Goal: Information Seeking & Learning: Understand process/instructions

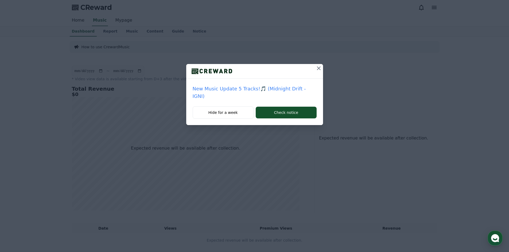
click at [316, 66] on icon at bounding box center [319, 68] width 6 height 6
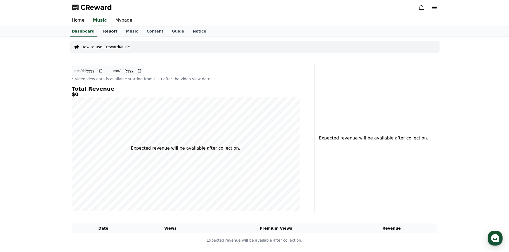
click at [99, 28] on link "Report" at bounding box center [110, 31] width 23 height 10
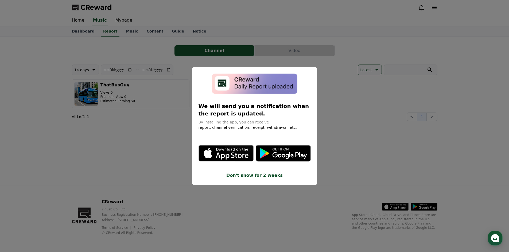
click at [224, 49] on button "close modal" at bounding box center [254, 126] width 509 height 252
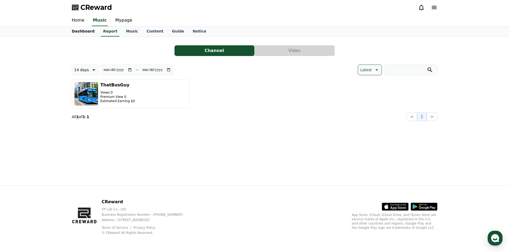
click at [80, 31] on link "Dashboard" at bounding box center [83, 31] width 31 height 10
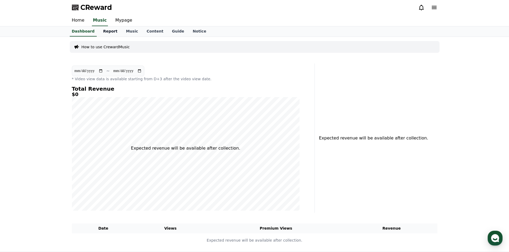
click at [112, 30] on link "Report" at bounding box center [110, 31] width 23 height 10
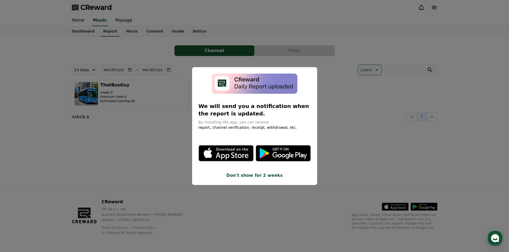
click at [308, 86] on div "modal" at bounding box center [254, 83] width 112 height 21
click at [342, 109] on button "close modal" at bounding box center [254, 126] width 509 height 252
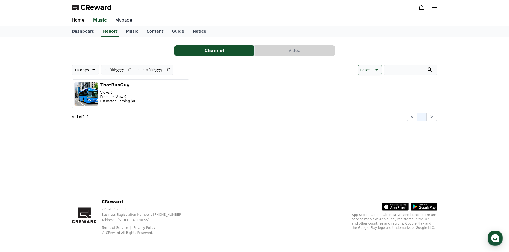
click at [118, 20] on link "Mypage" at bounding box center [123, 20] width 25 height 11
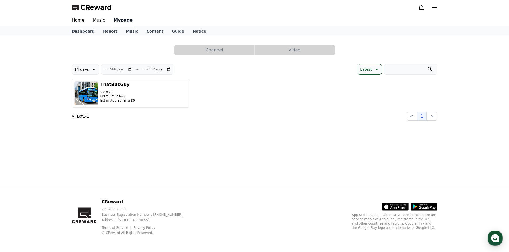
select select "**********"
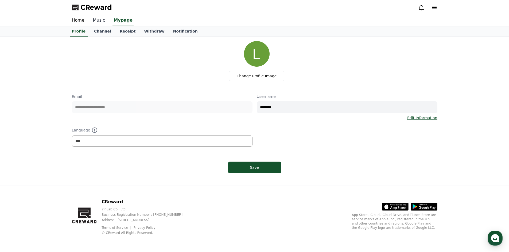
click at [104, 24] on link "Music" at bounding box center [99, 20] width 21 height 11
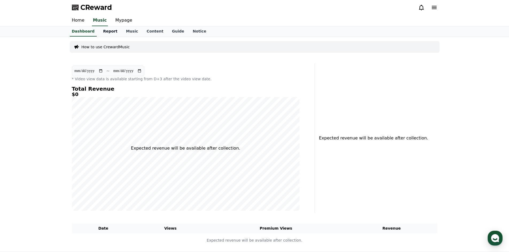
click at [108, 29] on link "Report" at bounding box center [110, 31] width 23 height 10
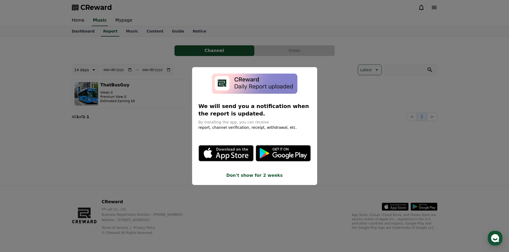
click at [291, 153] on icon "modal" at bounding box center [283, 153] width 55 height 16
click at [214, 49] on button "close modal" at bounding box center [254, 126] width 509 height 252
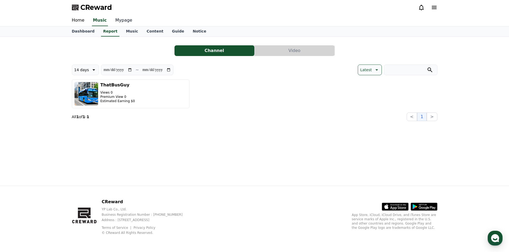
click at [113, 19] on link "Mypage" at bounding box center [123, 20] width 25 height 11
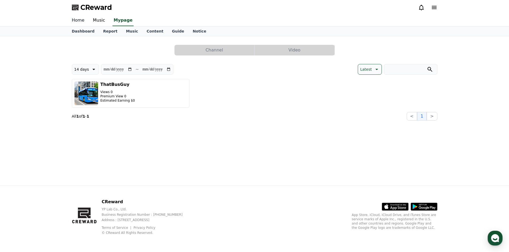
select select "**********"
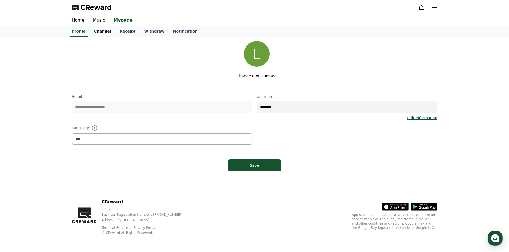
click at [106, 32] on link "Channel" at bounding box center [103, 31] width 26 height 10
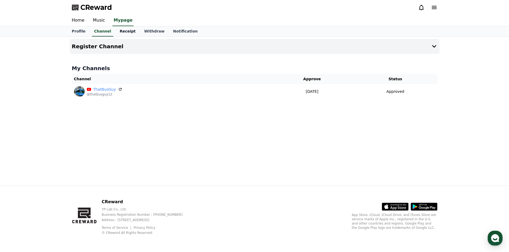
click at [118, 34] on link "Receipt" at bounding box center [127, 31] width 25 height 10
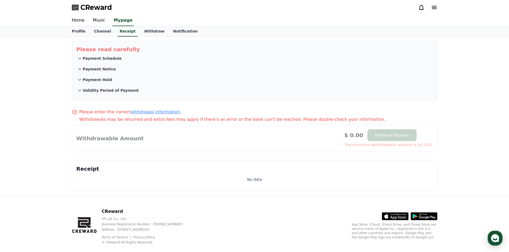
click at [100, 56] on p "Payment Schedule" at bounding box center [102, 58] width 39 height 5
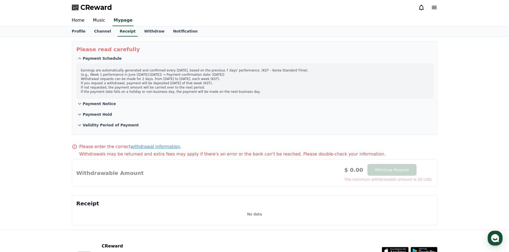
click at [224, 60] on button "Payment Schedule" at bounding box center [254, 58] width 356 height 11
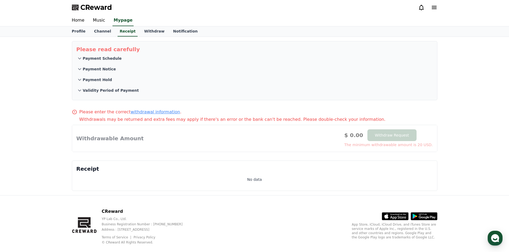
click at [157, 70] on button "Payment Notice" at bounding box center [254, 69] width 356 height 11
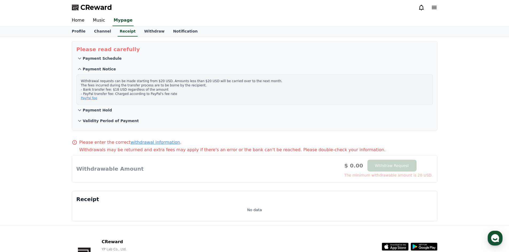
click at [119, 82] on p "Withdrawal requests can be made starting from $20 USD. Amounts less than $20 US…" at bounding box center [254, 89] width 347 height 21
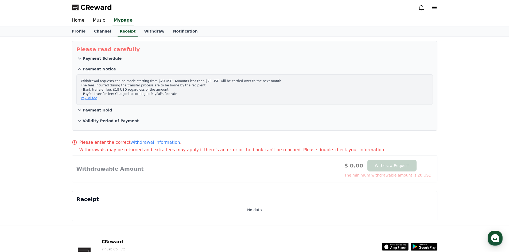
click at [119, 82] on p "Withdrawal requests can be made starting from $20 USD. Amounts less than $20 US…" at bounding box center [254, 89] width 347 height 21
click at [118, 85] on p "Withdrawal requests can be made starting from $20 USD. Amounts less than $20 US…" at bounding box center [254, 89] width 347 height 21
click at [115, 89] on p "Withdrawal requests can be made starting from $20 USD. Amounts less than $20 US…" at bounding box center [254, 89] width 347 height 21
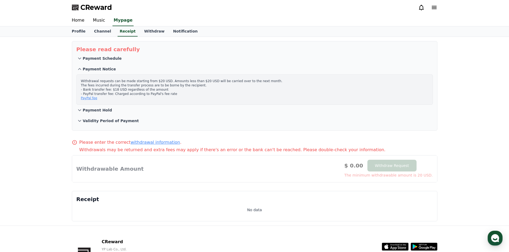
click at [115, 89] on p "Withdrawal requests can be made starting from $20 USD. Amounts less than $20 US…" at bounding box center [254, 89] width 347 height 21
click at [115, 91] on p "Withdrawal requests can be made starting from $20 USD. Amounts less than $20 US…" at bounding box center [254, 89] width 347 height 21
click at [129, 91] on p "Withdrawal requests can be made starting from $20 USD. Amounts less than $20 US…" at bounding box center [254, 89] width 347 height 21
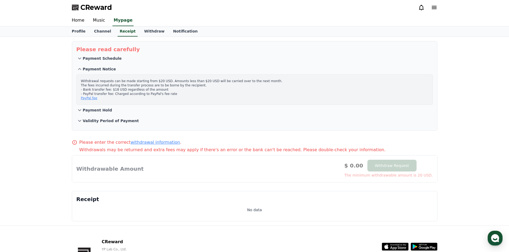
drag, startPoint x: 147, startPoint y: 93, endPoint x: 81, endPoint y: 93, distance: 66.0
click at [81, 93] on p "Withdrawal requests can be made starting from $20 USD. Amounts less than $20 US…" at bounding box center [254, 89] width 347 height 21
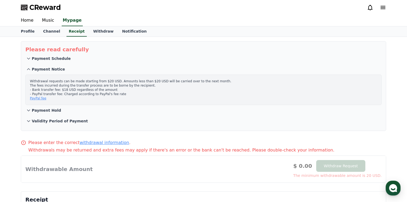
click at [64, 124] on button "Validity Period of Payment" at bounding box center [203, 121] width 356 height 11
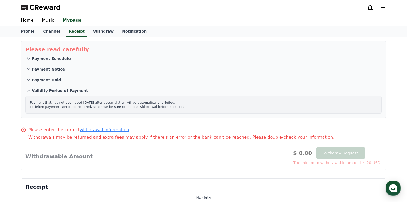
drag, startPoint x: 51, startPoint y: 103, endPoint x: 89, endPoint y: 103, distance: 38.7
click at [89, 103] on p "Payment that has not been used [DATE] after accumulation will be automatically …" at bounding box center [203, 104] width 347 height 9
drag, startPoint x: 94, startPoint y: 102, endPoint x: 159, endPoint y: 104, distance: 65.2
click at [159, 104] on p "Payment that has not been used [DATE] after accumulation will be automatically …" at bounding box center [203, 104] width 347 height 9
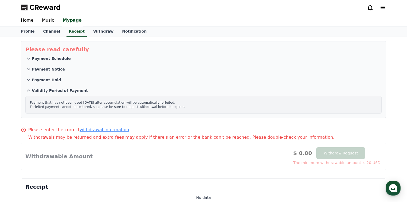
click at [159, 104] on p "Payment that has not been used [DATE] after accumulation will be automatically …" at bounding box center [203, 104] width 347 height 9
drag, startPoint x: 37, startPoint y: 106, endPoint x: 148, endPoint y: 110, distance: 110.7
click at [148, 110] on div "Payment that has not been used [DATE] after accumulation will be automatically …" at bounding box center [203, 105] width 356 height 18
click at [65, 87] on button "Validity Period of Payment" at bounding box center [203, 90] width 356 height 11
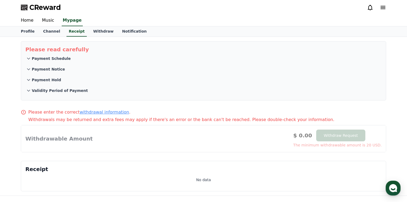
click at [51, 79] on p "Payment Hold" at bounding box center [46, 79] width 29 height 5
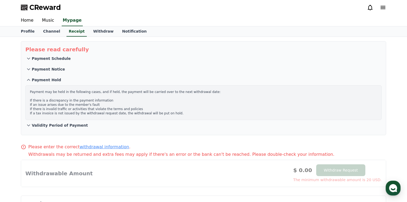
drag, startPoint x: 59, startPoint y: 90, endPoint x: 87, endPoint y: 99, distance: 29.1
click at [89, 98] on p "Payment may be held in the following cases, and if held, the payment will be ca…" at bounding box center [203, 103] width 347 height 26
click at [83, 100] on p "Payment may be held in the following cases, and if held, the payment will be ca…" at bounding box center [203, 103] width 347 height 26
drag, startPoint x: 62, startPoint y: 101, endPoint x: 70, endPoint y: 100, distance: 8.1
click at [65, 101] on p "Payment may be held in the following cases, and if held, the payment will be ca…" at bounding box center [203, 103] width 347 height 26
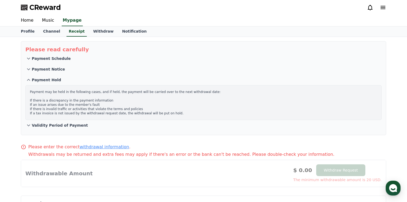
click at [72, 100] on p "Payment may be held in the following cases, and if held, the payment will be ca…" at bounding box center [203, 103] width 347 height 26
click at [71, 103] on p "Payment may be held in the following cases, and if held, the payment will be ca…" at bounding box center [203, 103] width 347 height 26
drag, startPoint x: 65, startPoint y: 109, endPoint x: 112, endPoint y: 111, distance: 47.3
click at [112, 111] on p "Payment may be held in the following cases, and if held, the payment will be ca…" at bounding box center [203, 103] width 347 height 26
click at [112, 110] on p "Payment may be held in the following cases, and if held, the payment will be ca…" at bounding box center [203, 103] width 347 height 26
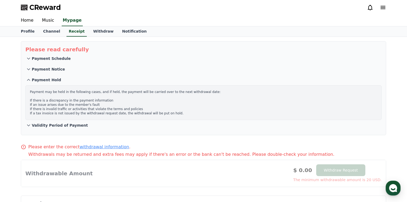
click at [59, 108] on p "Payment may be held in the following cases, and if held, the payment will be ca…" at bounding box center [203, 103] width 347 height 26
click at [45, 81] on p "Payment Hold" at bounding box center [46, 79] width 29 height 5
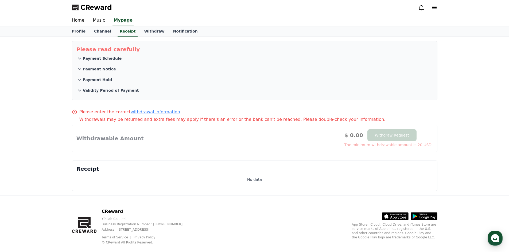
drag, startPoint x: 106, startPoint y: 119, endPoint x: 155, endPoint y: 121, distance: 49.7
click at [155, 121] on p "Withdrawals may be returned and extra fees may apply if there's an error or the…" at bounding box center [258, 119] width 358 height 6
click at [155, 122] on p "Withdrawals may be returned and extra fees may apply if there's an error or the…" at bounding box center [258, 119] width 358 height 6
drag, startPoint x: 160, startPoint y: 121, endPoint x: 170, endPoint y: 120, distance: 9.7
click at [170, 120] on p "Withdrawals may be returned and extra fees may apply if there's an error or the…" at bounding box center [258, 119] width 358 height 6
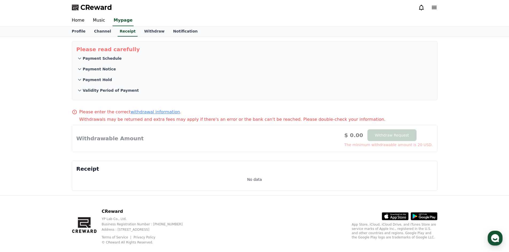
click at [170, 120] on p "Withdrawals may be returned and extra fees may apply if there's an error or the…" at bounding box center [258, 119] width 358 height 6
drag, startPoint x: 176, startPoint y: 119, endPoint x: 186, endPoint y: 119, distance: 11.0
click at [186, 119] on p "Withdrawals may be returned and extra fees may apply if there's an error or the…" at bounding box center [258, 119] width 358 height 6
click at [151, 32] on link "Withdraw" at bounding box center [154, 31] width 29 height 10
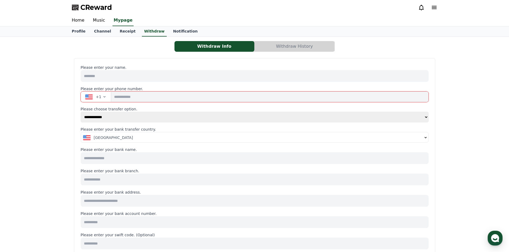
click at [166, 26] on div "Home Music Mypage" at bounding box center [255, 20] width 374 height 11
click at [169, 31] on link "Notification" at bounding box center [185, 31] width 33 height 10
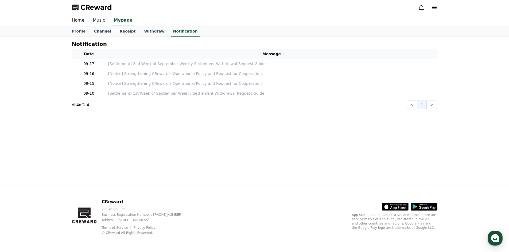
click at [104, 26] on link "Channel" at bounding box center [103, 31] width 26 height 10
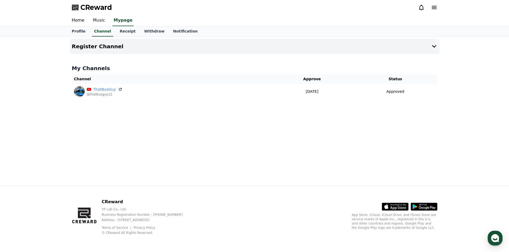
click at [97, 24] on link "Music" at bounding box center [99, 20] width 21 height 11
click at [75, 18] on link "Home" at bounding box center [78, 20] width 21 height 11
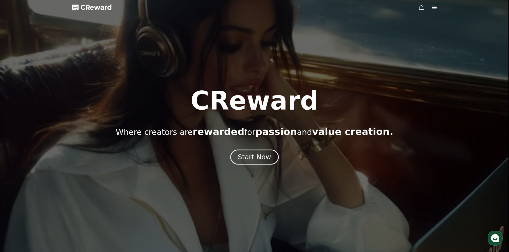
click at [251, 161] on div "Start Now" at bounding box center [254, 157] width 33 height 9
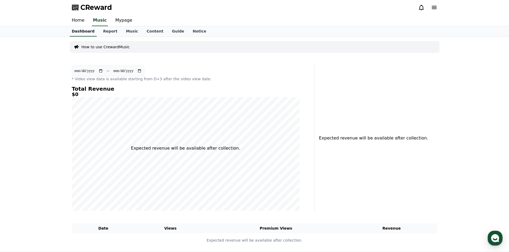
click at [82, 28] on link "Dashboard" at bounding box center [83, 31] width 27 height 10
click at [93, 48] on p "How to use CrewardMusic" at bounding box center [105, 46] width 48 height 5
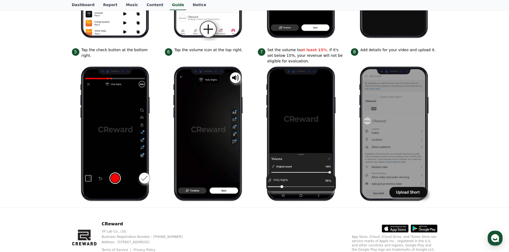
scroll to position [209, 0]
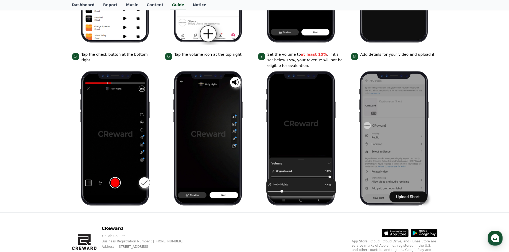
drag, startPoint x: 296, startPoint y: 73, endPoint x: 277, endPoint y: 122, distance: 52.0
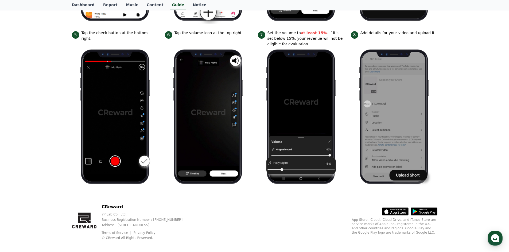
scroll to position [236, 0]
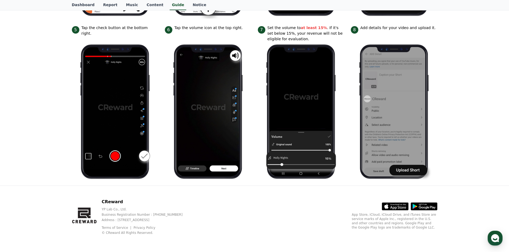
click at [402, 207] on icon at bounding box center [401, 207] width 14 height 8
